Goal: Information Seeking & Learning: Learn about a topic

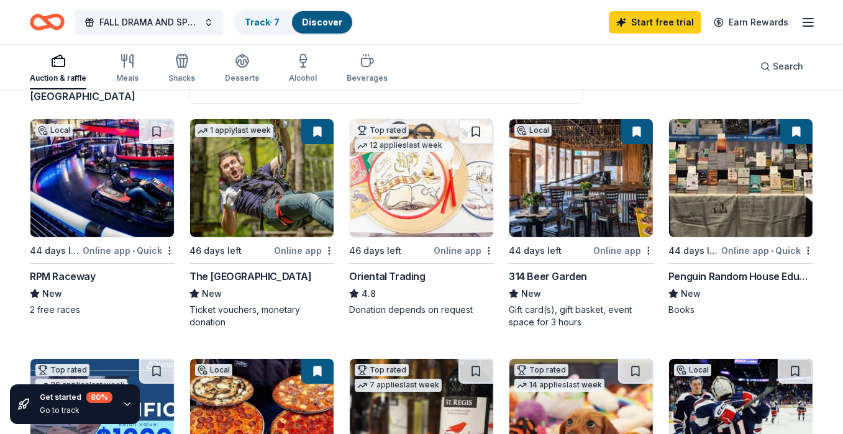
scroll to position [124, 0]
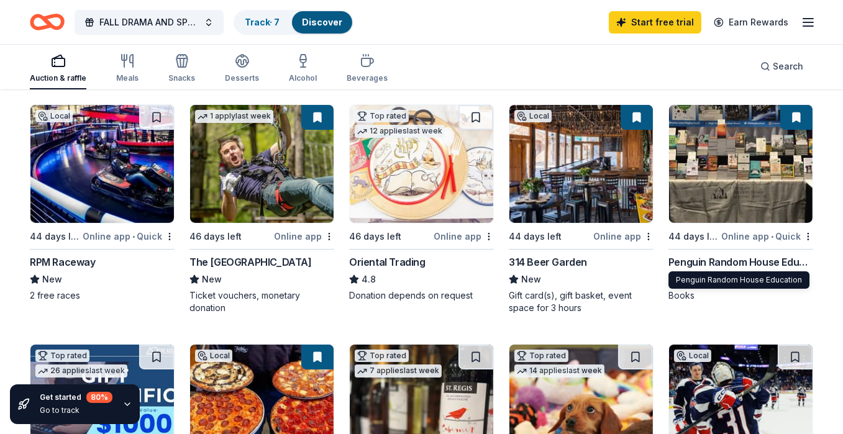
click at [784, 258] on div "Penguin Random House Education" at bounding box center [740, 262] width 145 height 15
click at [772, 258] on div "Penguin Random House Education" at bounding box center [740, 262] width 145 height 15
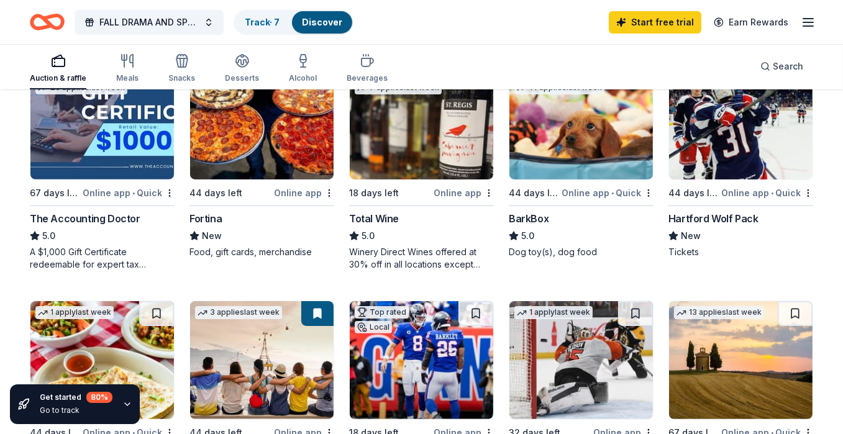
scroll to position [417, 0]
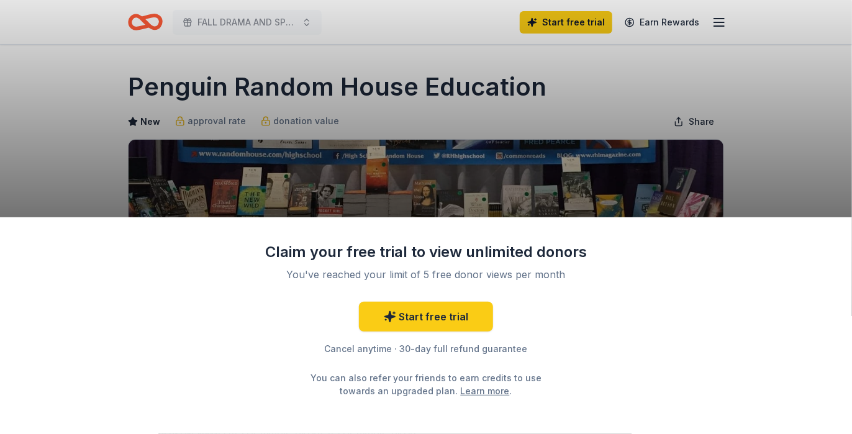
click at [793, 148] on div "Claim your free trial to view unlimited donors You've reached your limit of 5 f…" at bounding box center [426, 217] width 852 height 434
click at [813, 190] on div "Claim your free trial to view unlimited donors You've reached your limit of 5 f…" at bounding box center [426, 217] width 852 height 434
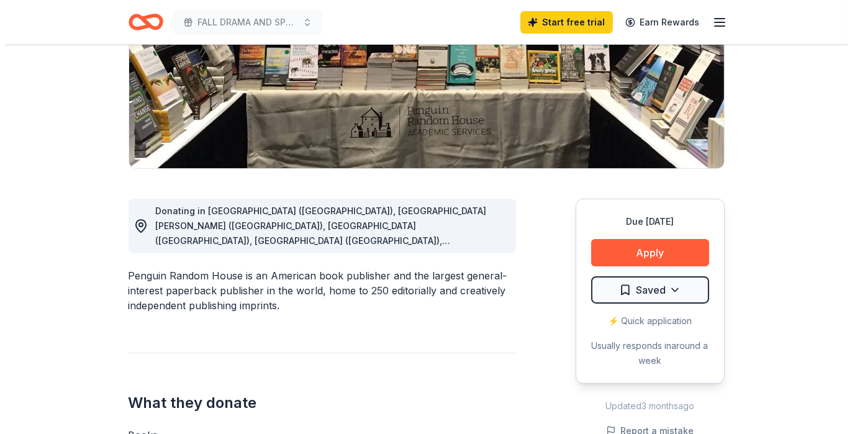
scroll to position [248, 0]
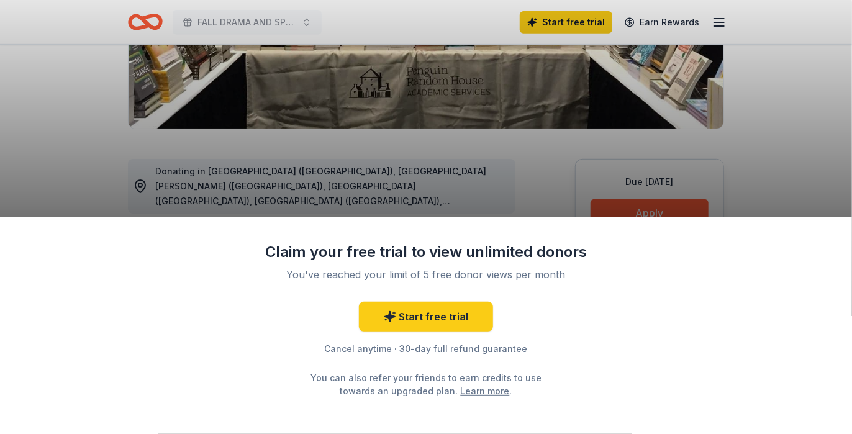
click at [671, 215] on div "Claim your free trial to view unlimited donors You've reached your limit of 5 f…" at bounding box center [426, 217] width 852 height 434
click at [371, 349] on div "Cancel anytime · 30-day full refund guarantee" at bounding box center [426, 349] width 323 height 15
click at [675, 291] on div "Claim your free trial to view unlimited donors You've reached your limit of 5 f…" at bounding box center [426, 325] width 852 height 217
click at [684, 169] on div "Claim your free trial to view unlimited donors You've reached your limit of 5 f…" at bounding box center [426, 217] width 852 height 434
click at [683, 171] on div "Claim your free trial to view unlimited donors You've reached your limit of 5 f…" at bounding box center [426, 217] width 852 height 434
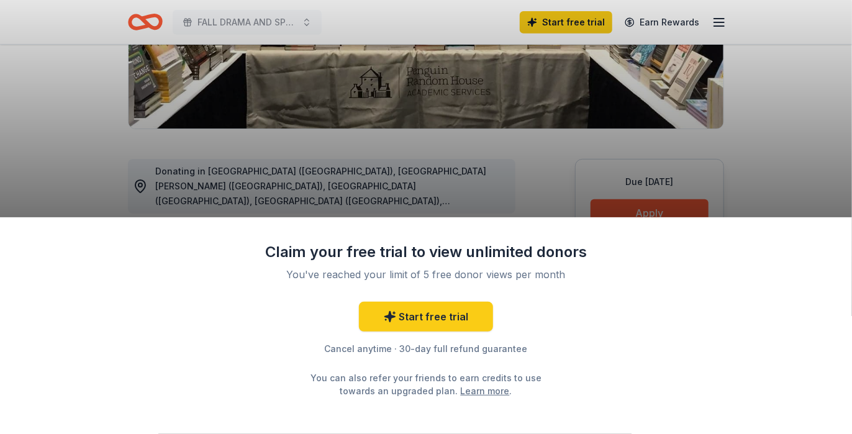
click at [663, 220] on div "Claim your free trial to view unlimited donors You've reached your limit of 5 f…" at bounding box center [426, 325] width 852 height 217
click at [663, 219] on div "Claim your free trial to view unlimited donors You've reached your limit of 5 f…" at bounding box center [426, 325] width 852 height 217
